Goal: Task Accomplishment & Management: Use online tool/utility

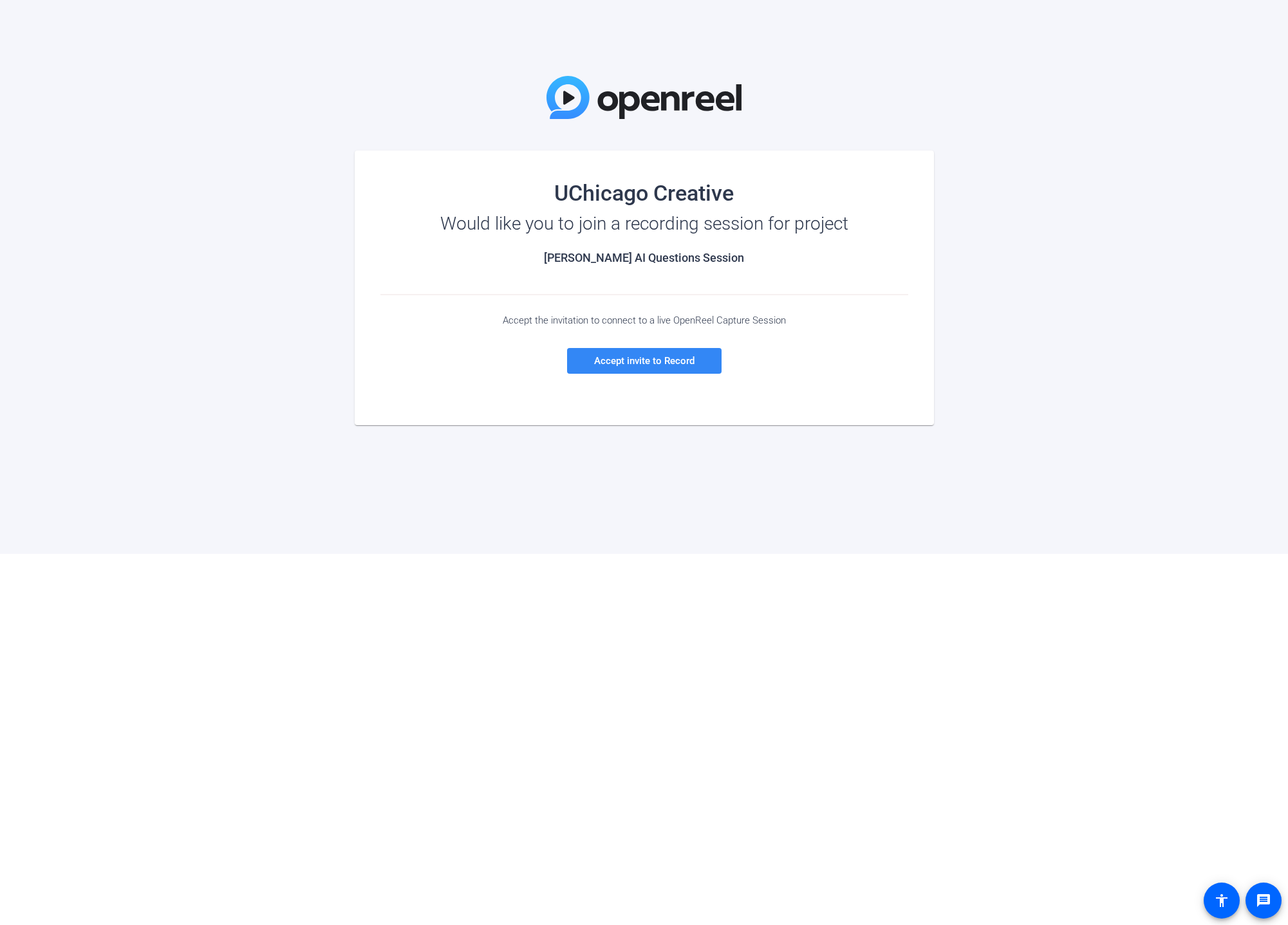
click at [637, 364] on span "Accept invite to Record" at bounding box center [644, 361] width 100 height 12
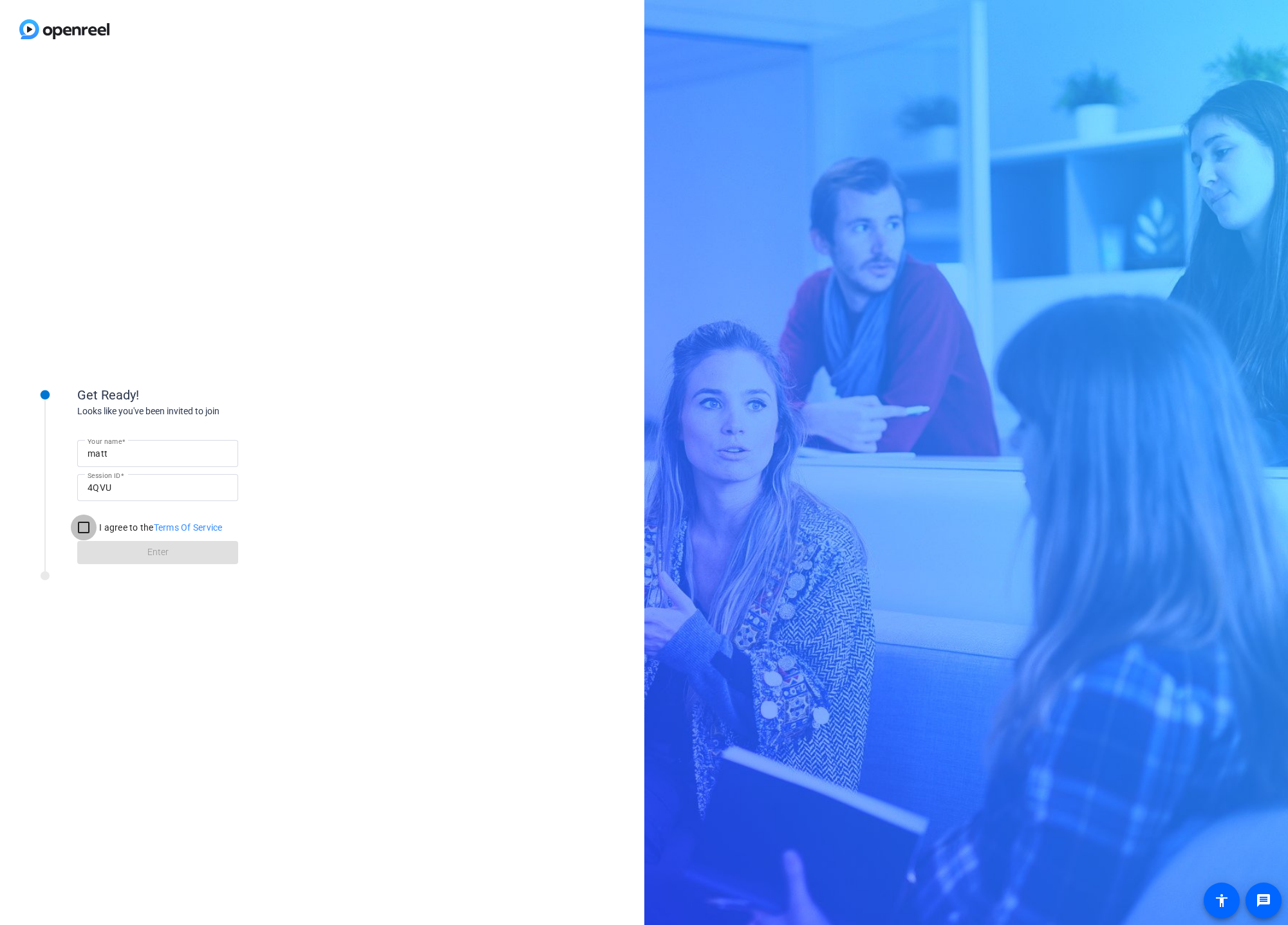
drag, startPoint x: 85, startPoint y: 531, endPoint x: 93, endPoint y: 534, distance: 8.5
click at [85, 531] on input "I agree to the Terms Of Service" at bounding box center [84, 527] width 26 height 26
checkbox input "true"
click at [141, 551] on span at bounding box center [157, 553] width 161 height 31
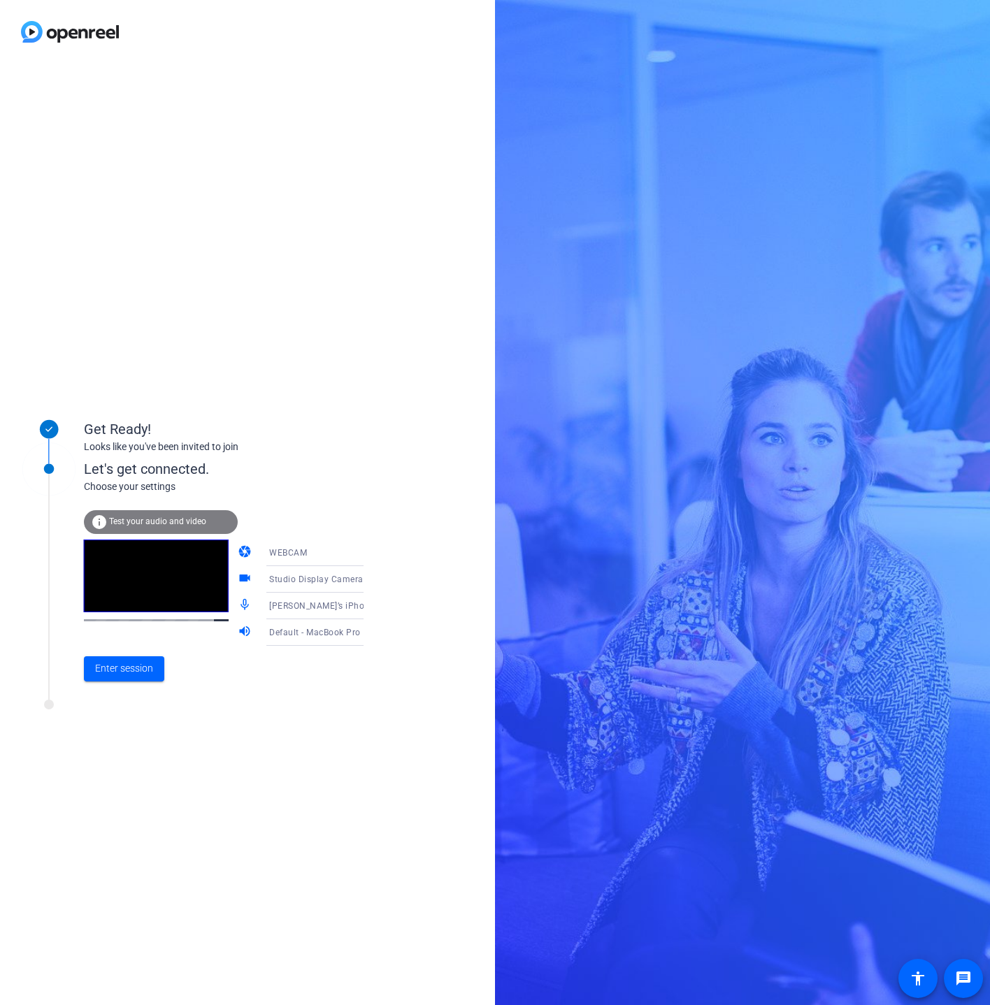
click at [369, 603] on icon at bounding box center [377, 606] width 17 height 17
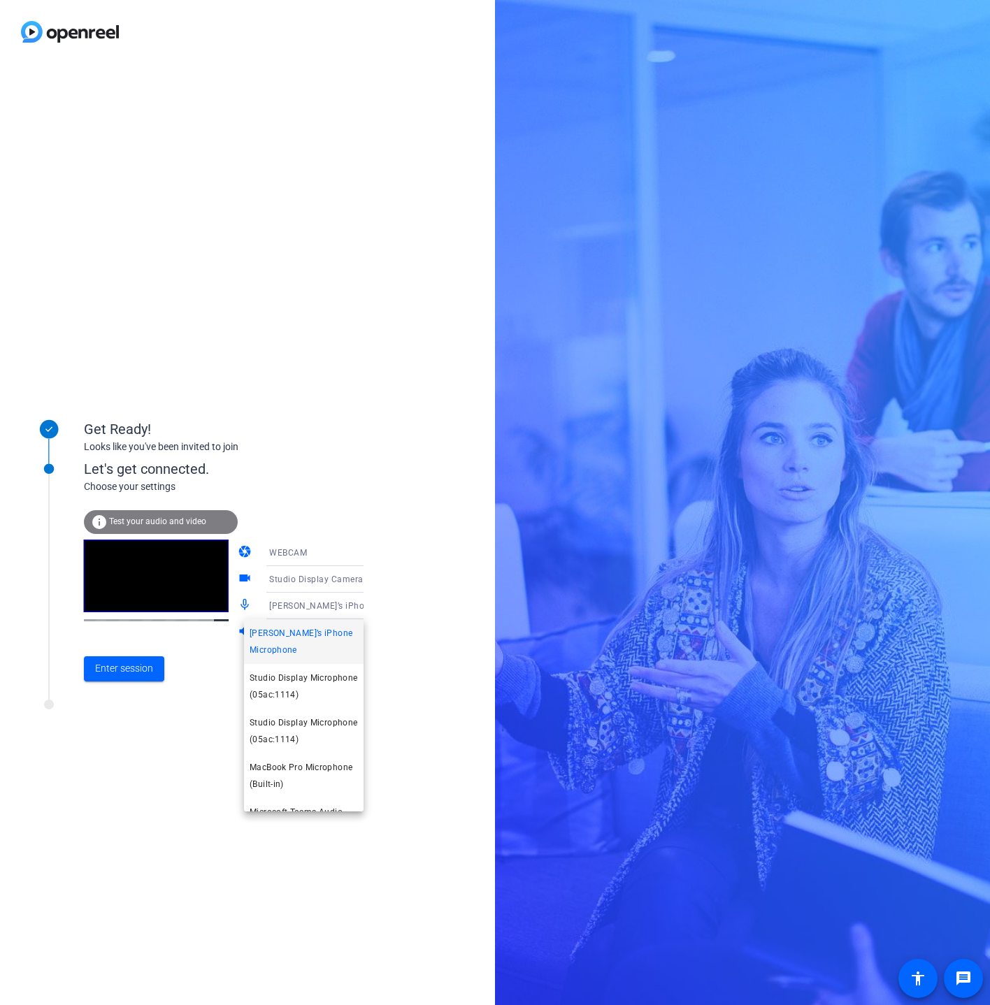
drag, startPoint x: 342, startPoint y: 580, endPoint x: 349, endPoint y: 579, distance: 7.0
click at [342, 580] on div at bounding box center [495, 502] width 990 height 1005
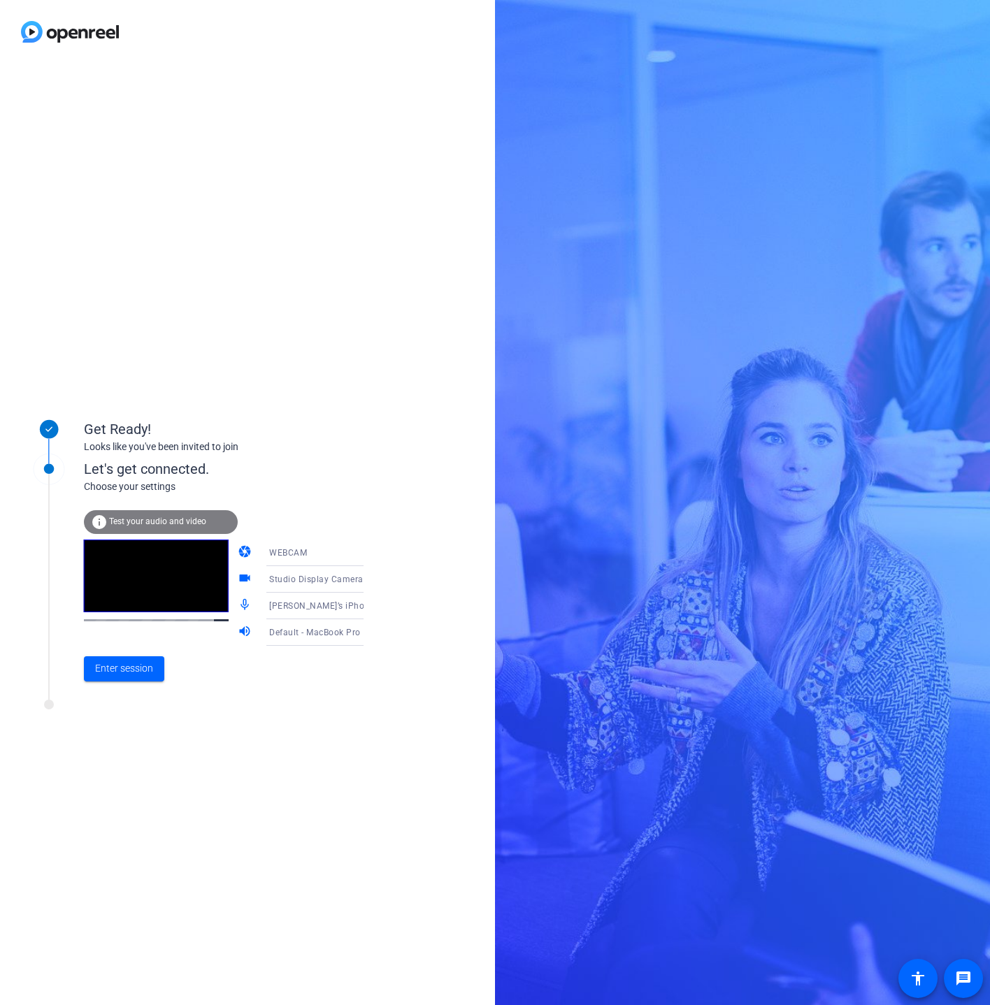
click at [374, 579] on icon at bounding box center [377, 579] width 7 height 3
click at [350, 579] on div at bounding box center [495, 502] width 990 height 1005
click at [374, 606] on icon at bounding box center [377, 606] width 7 height 3
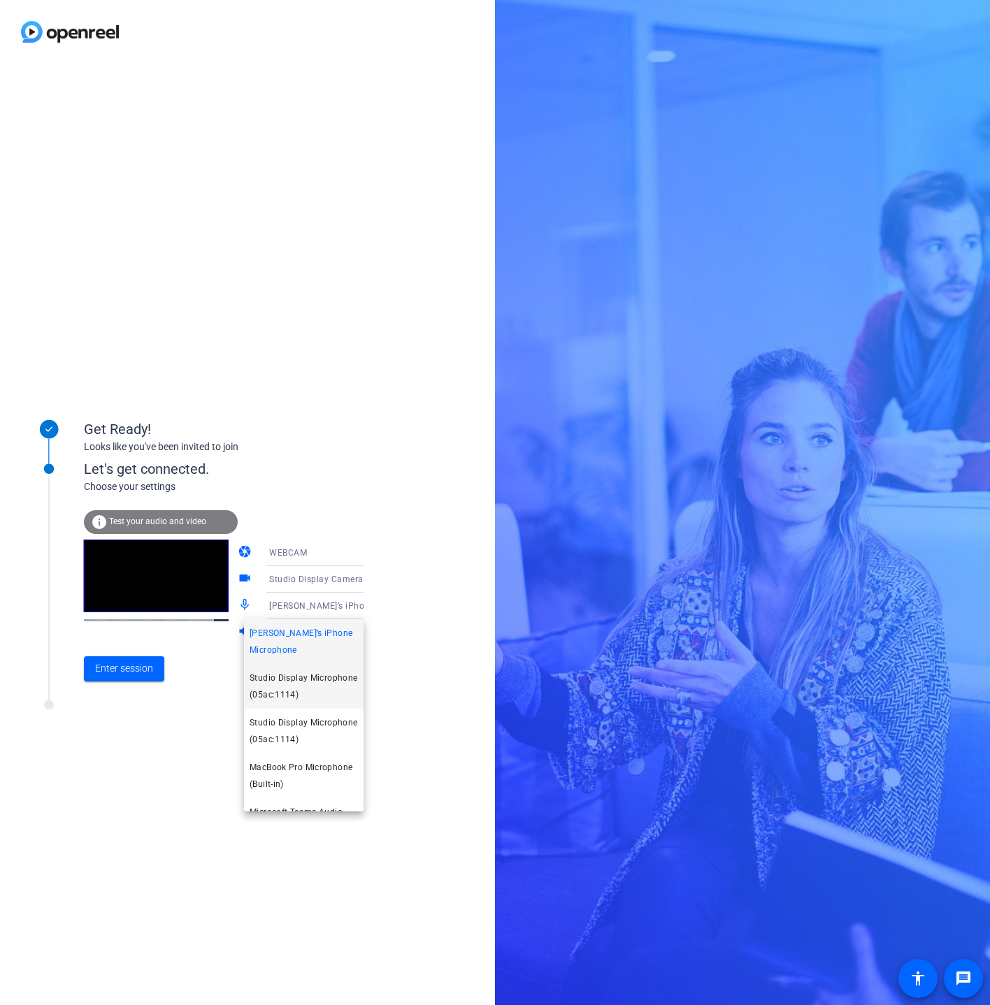
click at [314, 673] on span "Studio Display Microphone (05ac:1114)" at bounding box center [304, 687] width 108 height 34
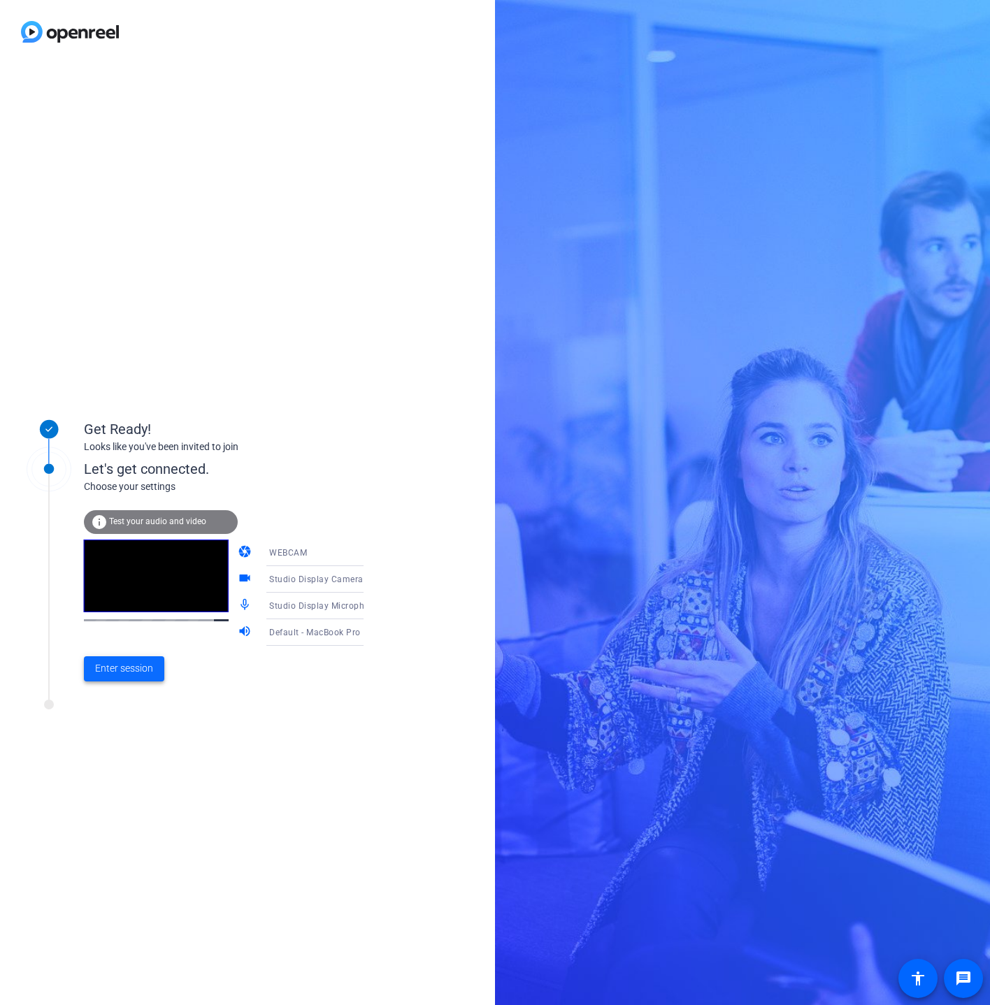
click at [130, 671] on span "Enter session" at bounding box center [124, 668] width 58 height 15
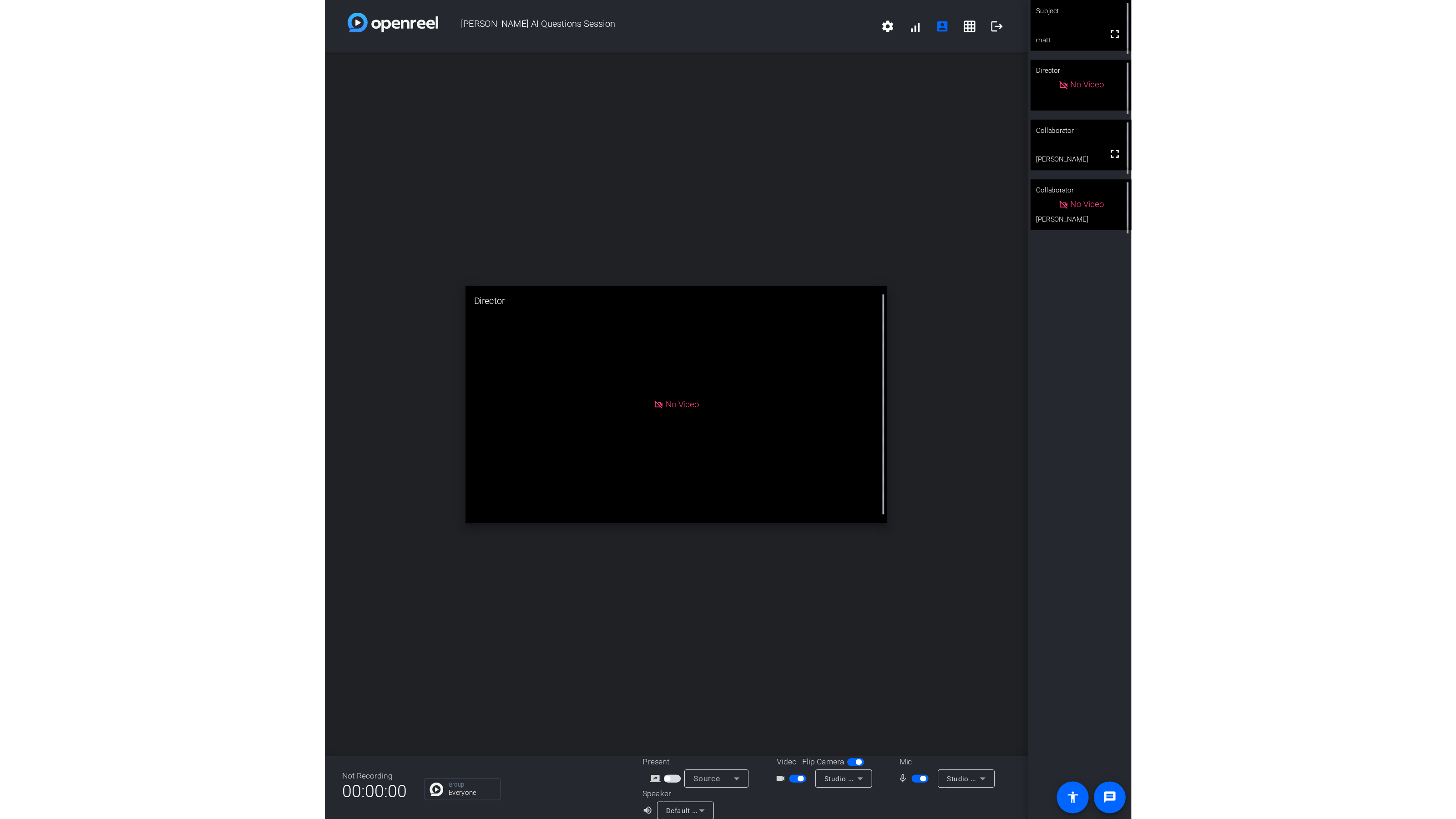
scroll to position [10, 0]
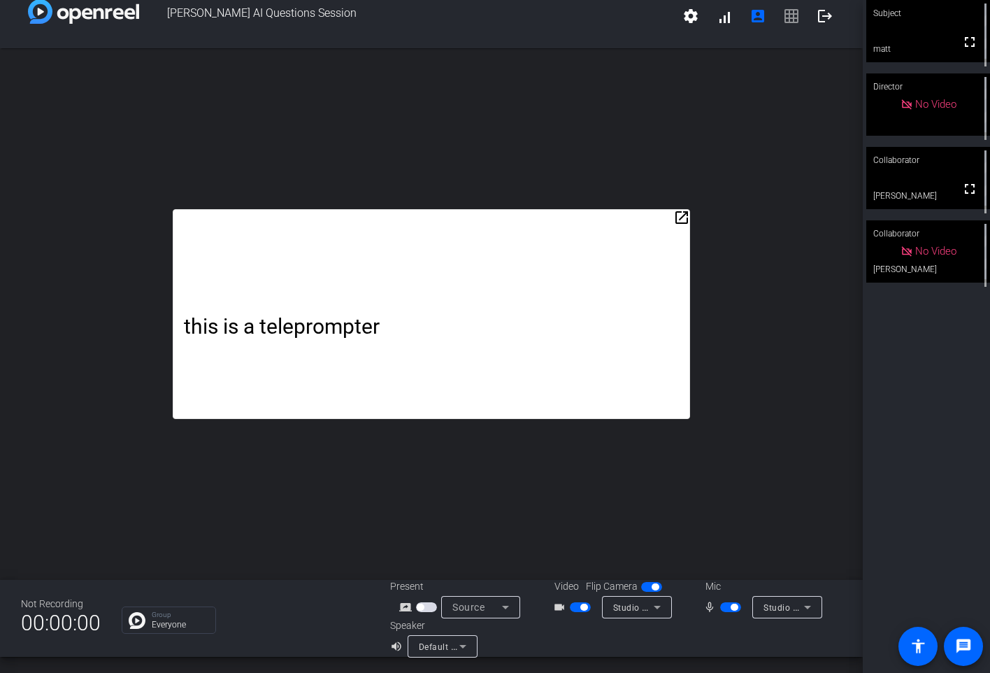
click at [197, 179] on div "open_in_new this is a teleprompter Director No Video" at bounding box center [431, 313] width 863 height 531
click at [742, 145] on div "open_in_new this is a teleprompter Director No Video" at bounding box center [431, 313] width 863 height 531
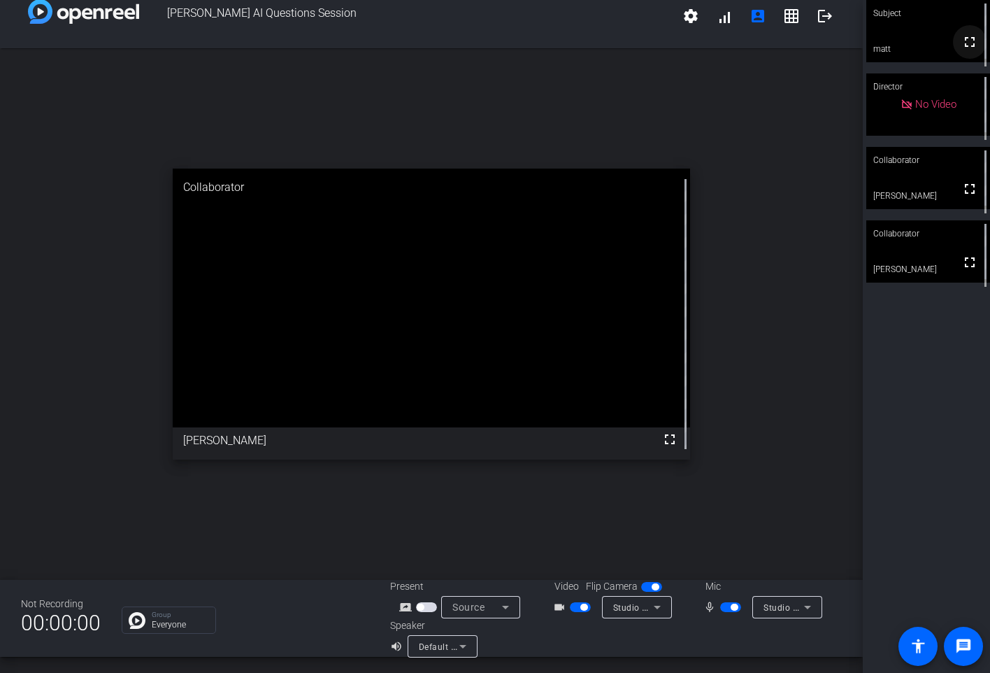
click at [970, 45] on mat-icon "fullscreen" at bounding box center [969, 42] width 17 height 17
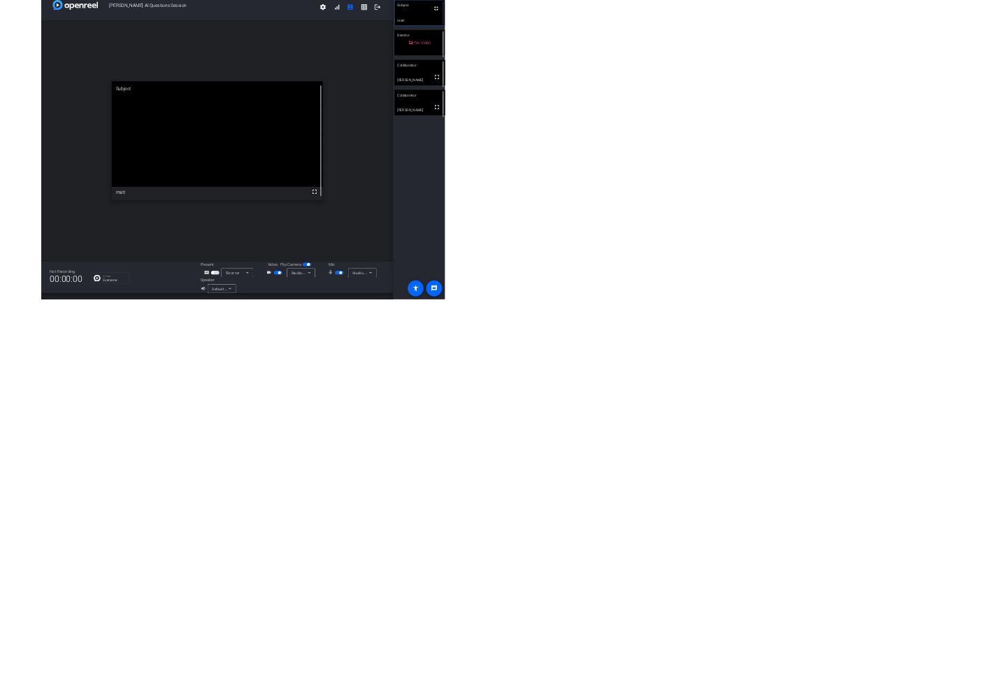
scroll to position [0, 0]
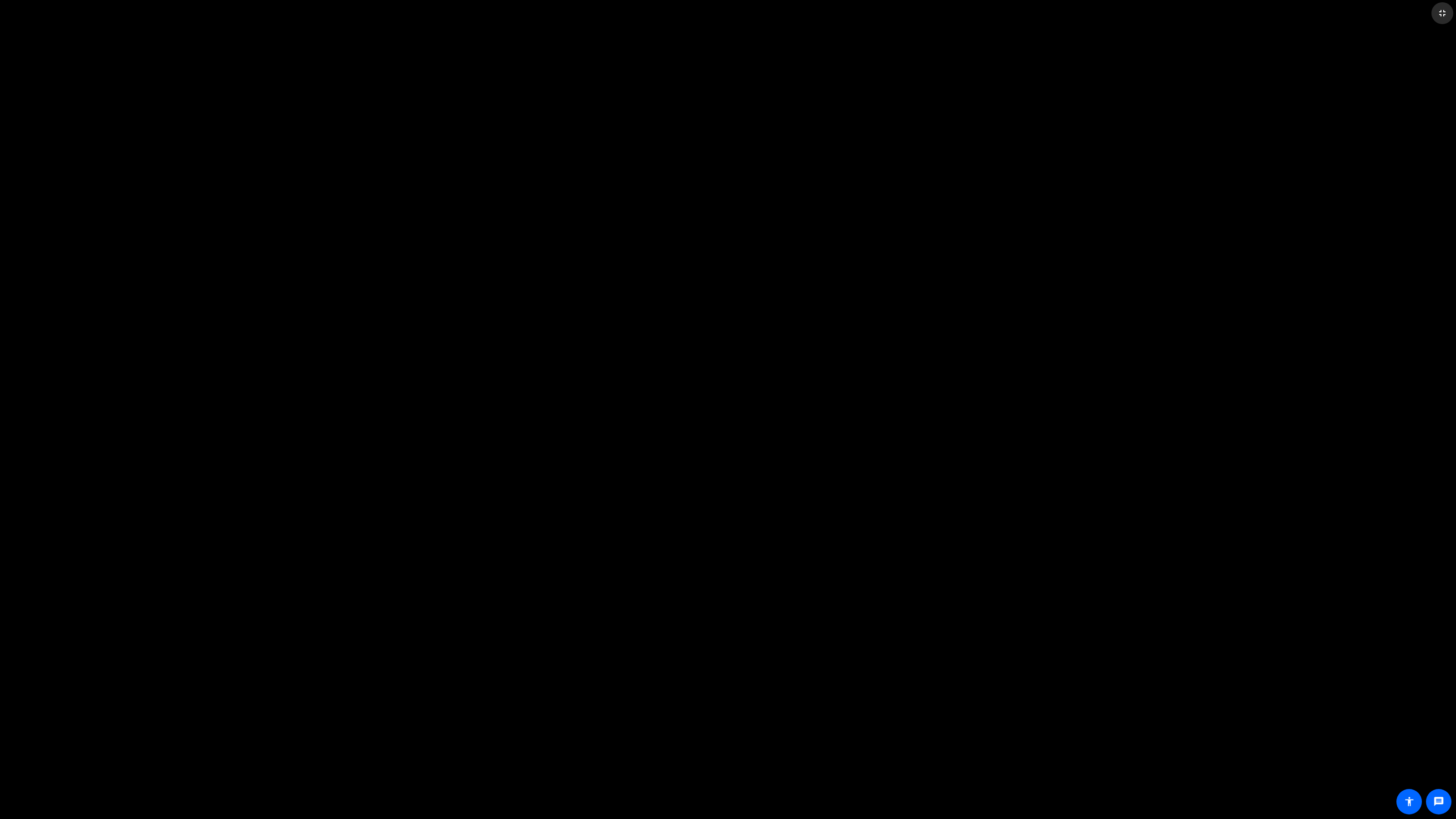
click at [910, 11] on mat-icon "fullscreen_exit" at bounding box center [1442, 13] width 11 height 11
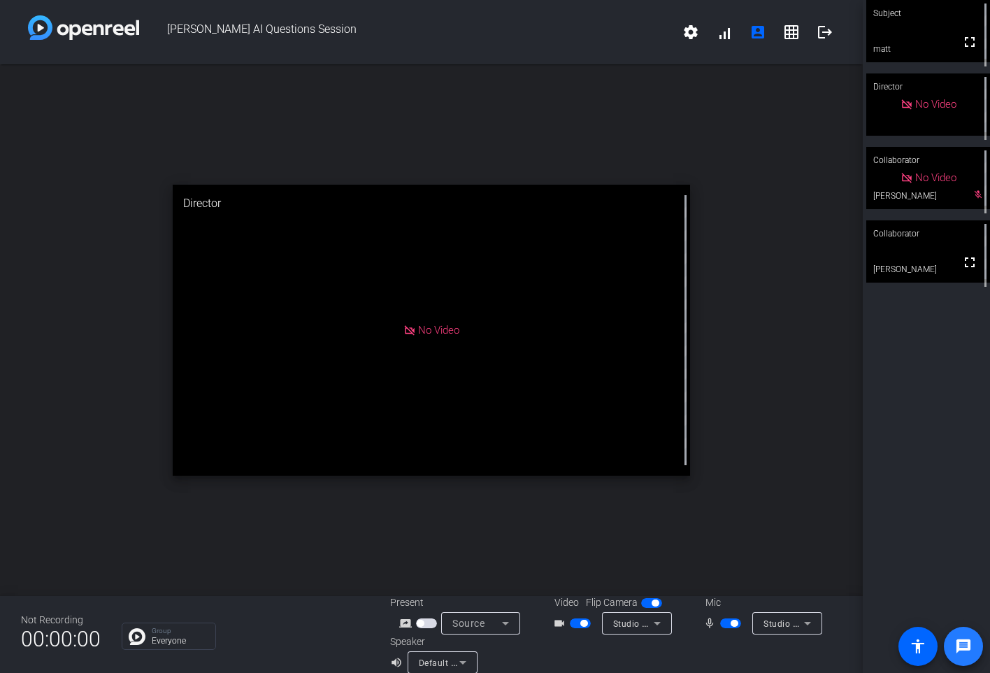
click at [969, 643] on mat-icon "message" at bounding box center [963, 646] width 17 height 17
click at [291, 658] on div "Not Recording 00:00:00 Group Everyone Present screen_share_outline Source Video…" at bounding box center [431, 634] width 863 height 77
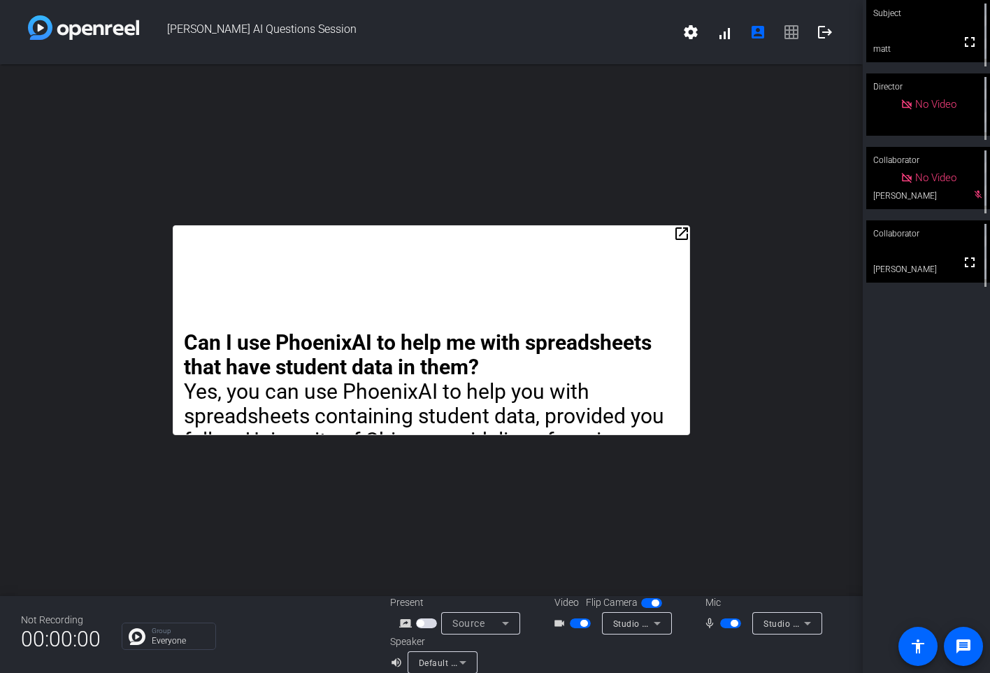
click at [277, 633] on div "Group Everyone" at bounding box center [245, 635] width 247 height 27
click at [273, 634] on div "Group Everyone" at bounding box center [245, 635] width 247 height 27
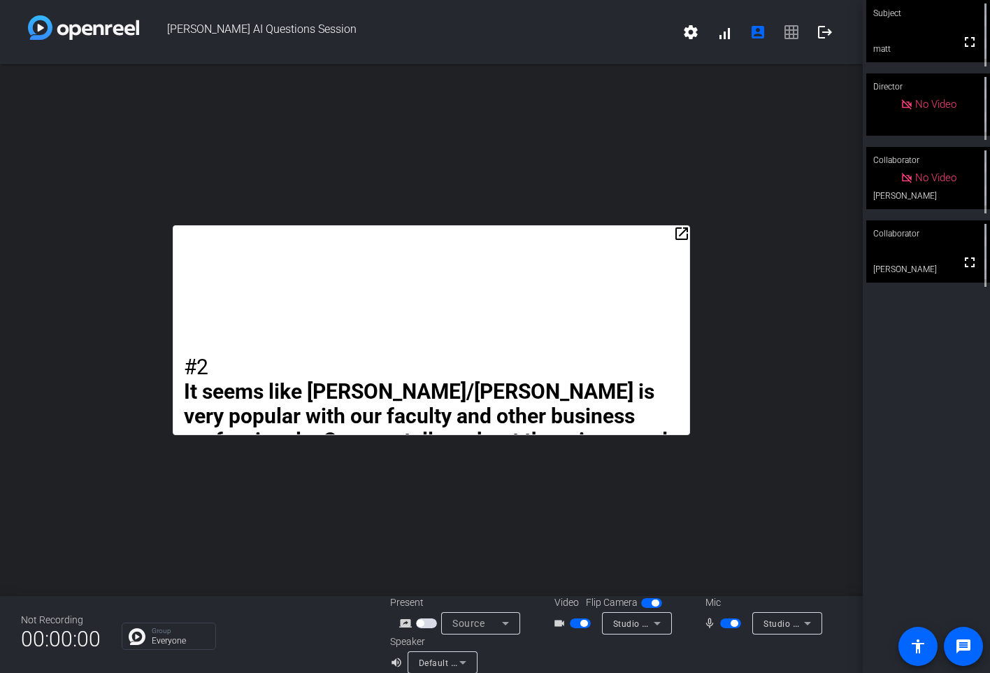
click at [288, 619] on openreel-chat-list "Group Everyone" at bounding box center [245, 634] width 247 height 31
click at [264, 623] on div "Group Everyone" at bounding box center [245, 635] width 247 height 27
click at [513, 301] on div "#2 It seems like [PERSON_NAME]/[PERSON_NAME] is very popular with our faculty a…" at bounding box center [431, 330] width 517 height 210
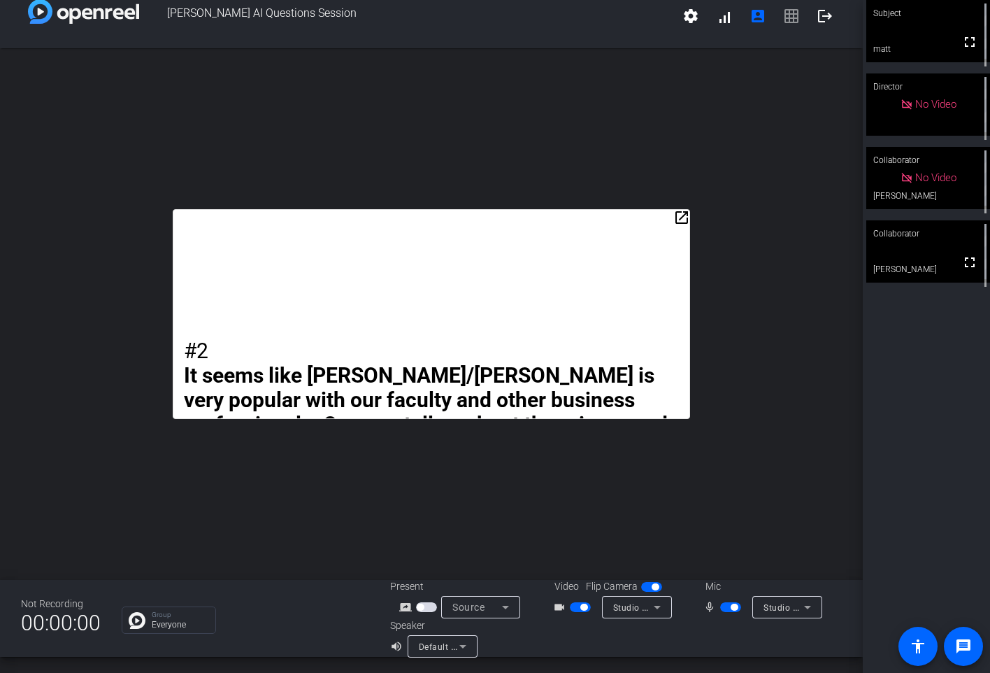
click at [508, 604] on icon at bounding box center [505, 606] width 17 height 17
click at [267, 591] on div at bounding box center [495, 336] width 990 height 673
click at [468, 647] on icon at bounding box center [462, 646] width 17 height 17
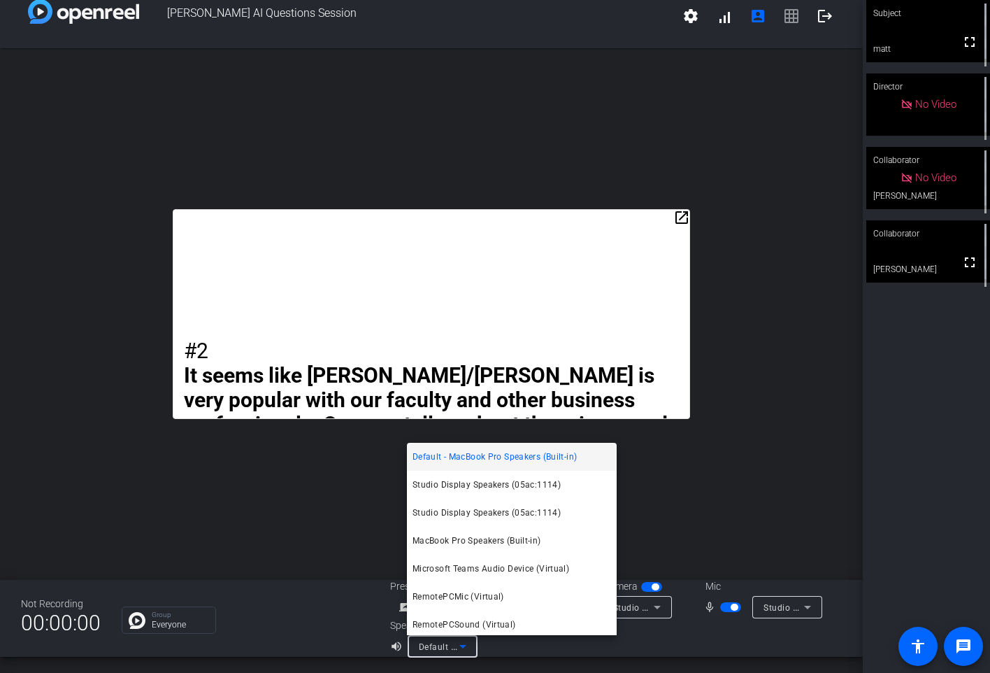
click at [283, 616] on div at bounding box center [495, 336] width 990 height 673
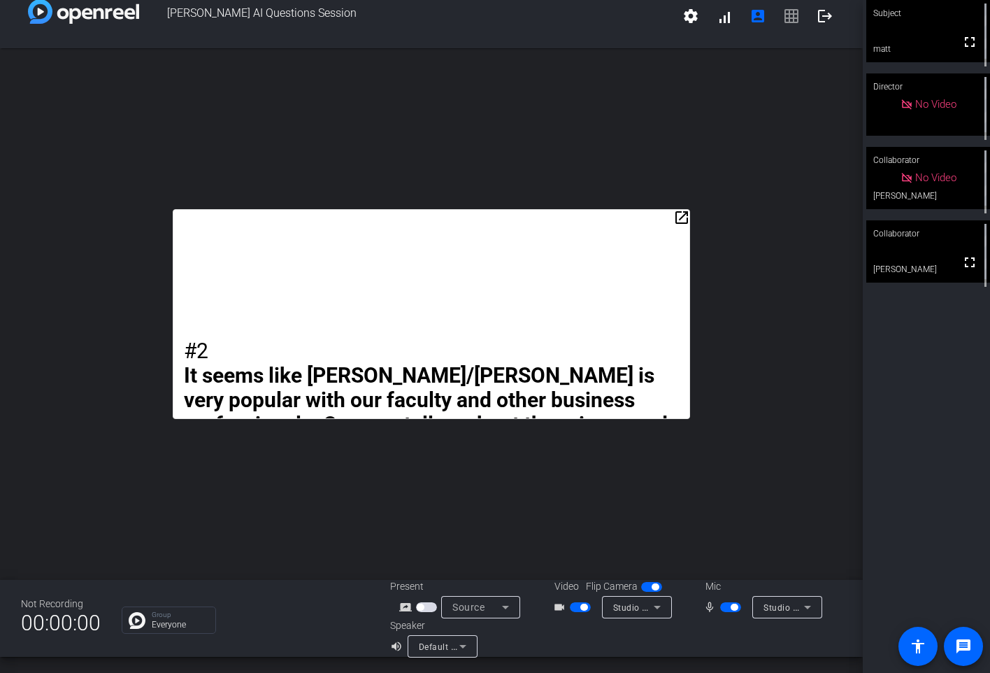
click at [808, 605] on icon at bounding box center [807, 606] width 7 height 3
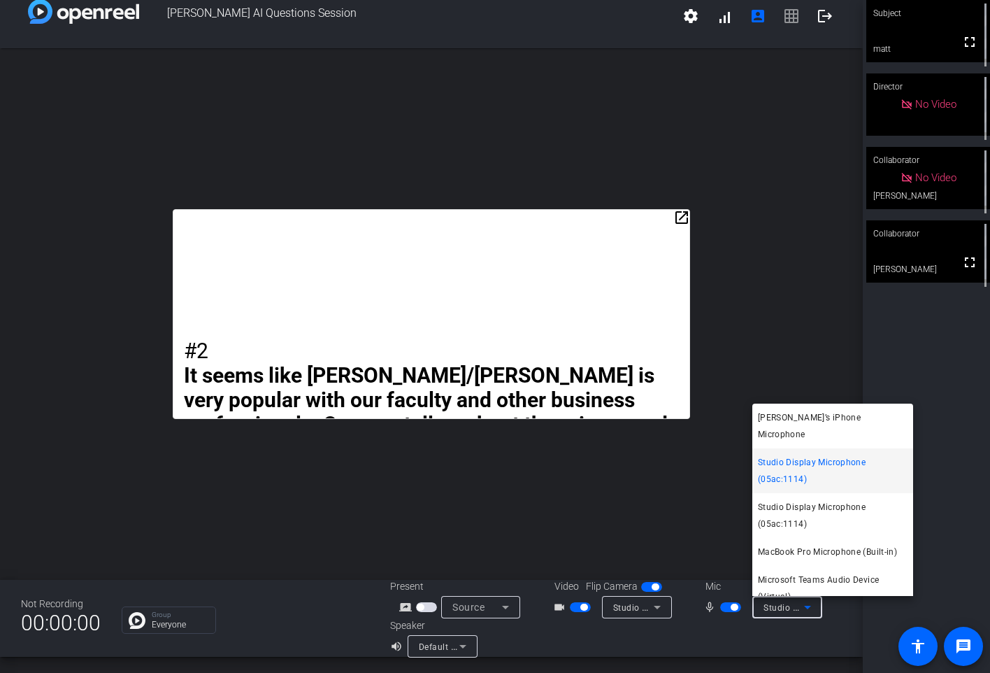
click at [808, 605] on div at bounding box center [495, 336] width 990 height 673
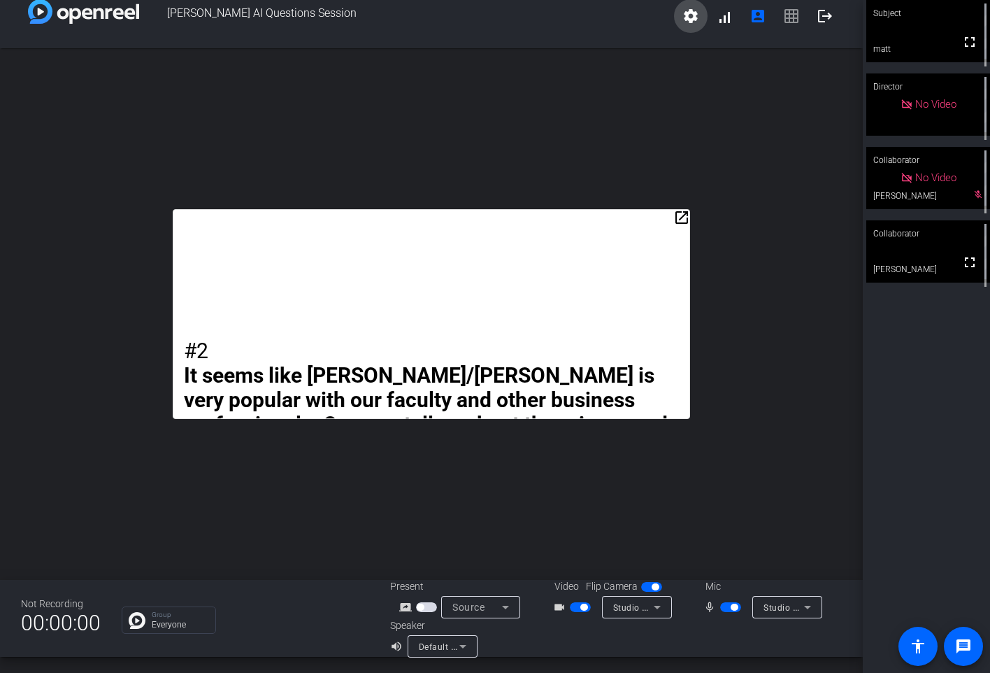
click at [693, 17] on mat-icon "settings" at bounding box center [690, 16] width 17 height 17
click at [658, 25] on div at bounding box center [495, 336] width 990 height 673
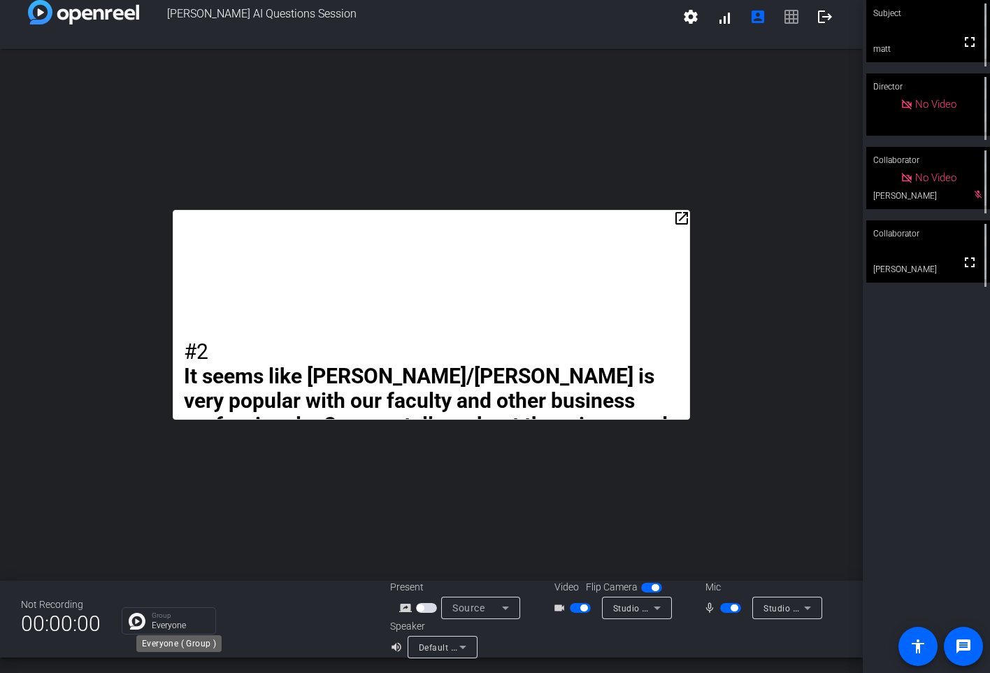
click at [164, 618] on p "Group" at bounding box center [180, 615] width 57 height 7
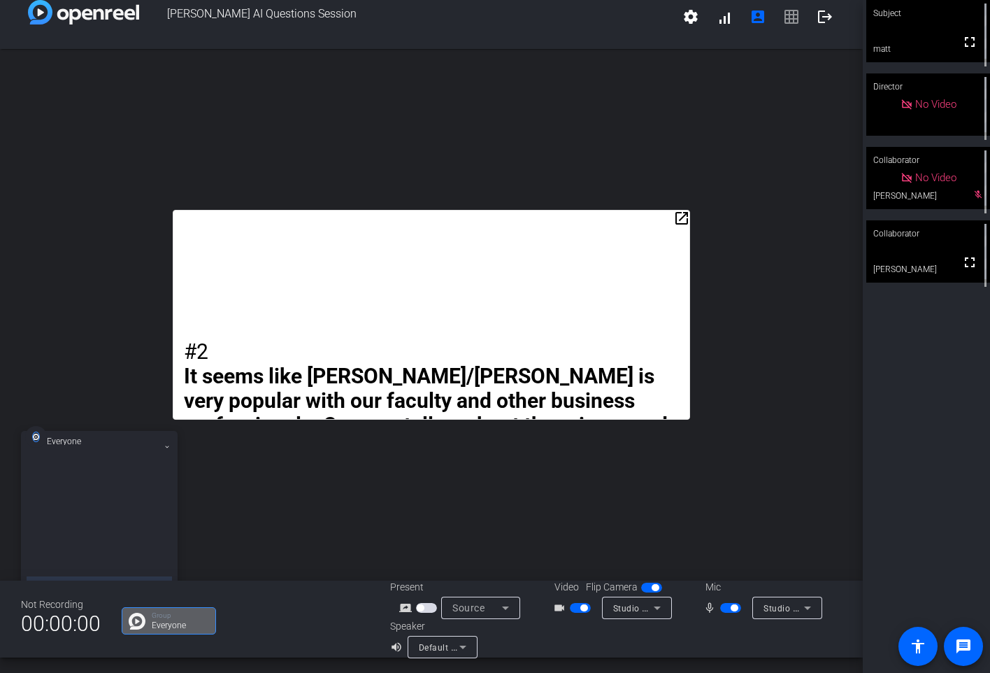
click at [261, 618] on div "Group Everyone" at bounding box center [245, 620] width 247 height 27
click at [167, 445] on icon at bounding box center [167, 447] width 6 height 6
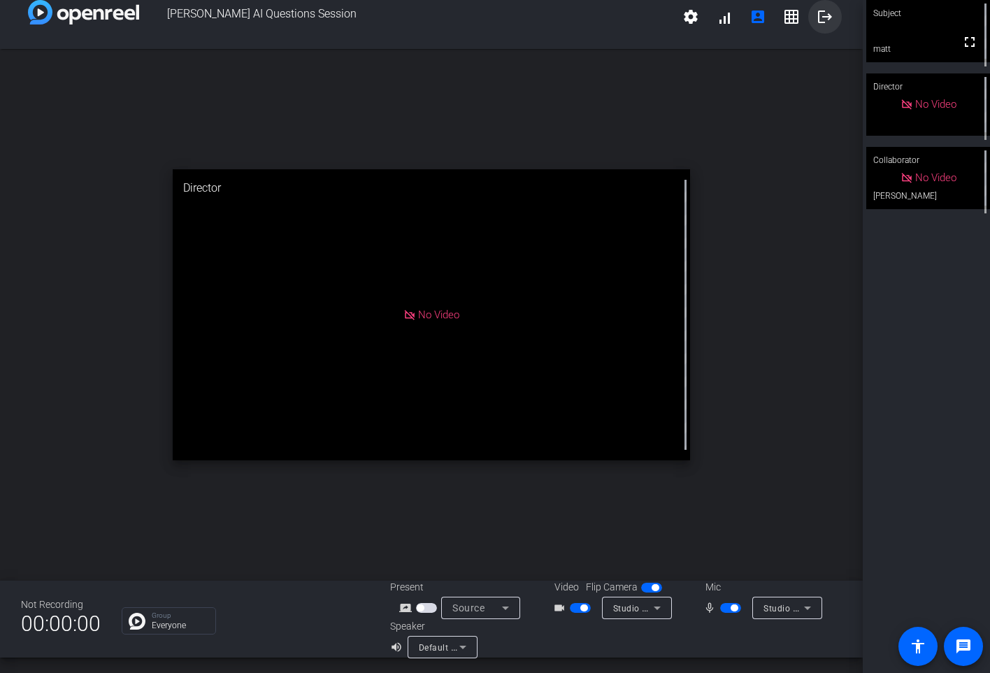
click at [824, 20] on mat-icon "logout" at bounding box center [825, 16] width 17 height 17
